Goal: Information Seeking & Learning: Learn about a topic

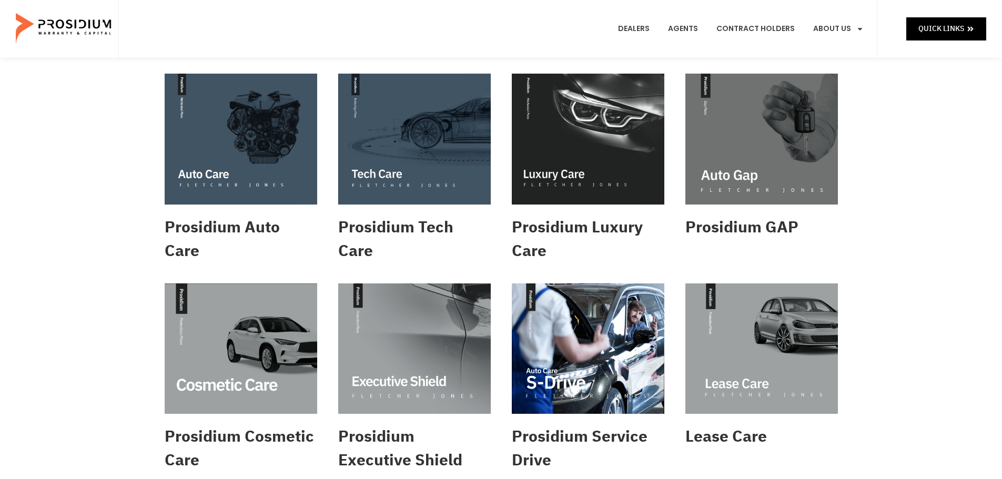
click at [335, 31] on div "Dealers Agents Contract Holders About Us Products News & Updates Leadership Car…" at bounding box center [497, 29] width 759 height 58
click at [341, 29] on div "Dealers Agents Contract Holders About Us Products News & Updates Leadership Car…" at bounding box center [497, 29] width 759 height 58
click at [212, 134] on img at bounding box center [241, 139] width 153 height 131
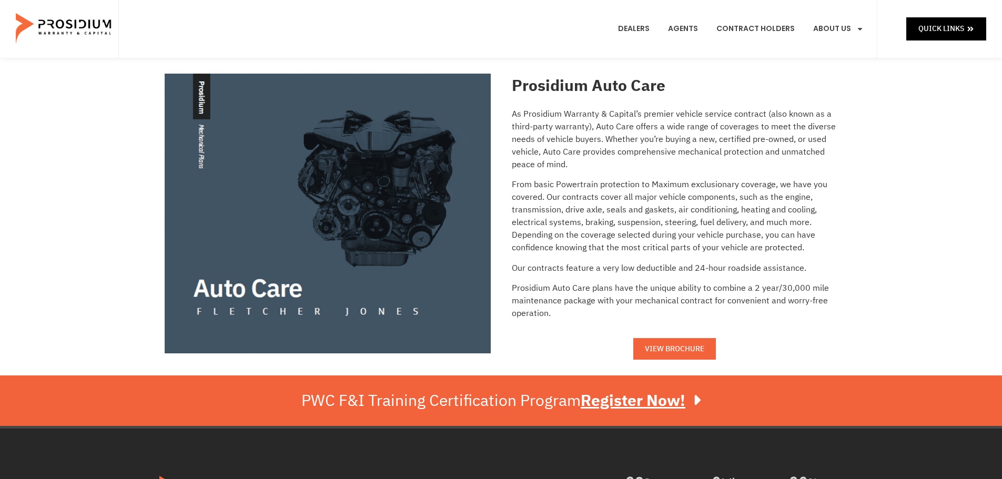
click at [673, 353] on span "VIEW BROCHURE" at bounding box center [674, 349] width 59 height 13
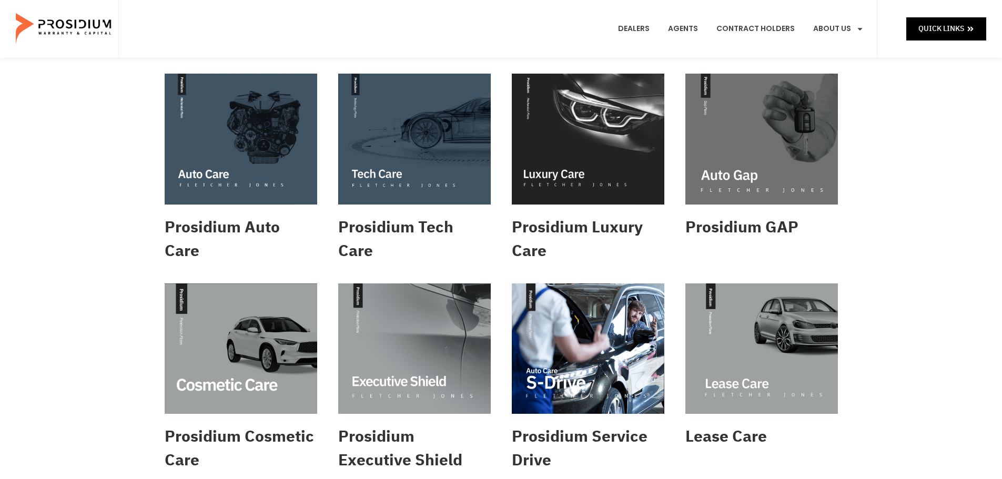
click at [448, 176] on img at bounding box center [414, 139] width 153 height 131
click at [577, 153] on img at bounding box center [588, 139] width 153 height 131
click at [88, 229] on div "Prosidium Auto Care Prosidium Tech Care Prosidium Luxury Care Prosidium GAP Pro…" at bounding box center [501, 483] width 1002 height 850
click at [968, 213] on div "Prosidium Auto Care Prosidium Tech Care Prosidium Luxury Care Prosidium GAP Pro…" at bounding box center [501, 483] width 1002 height 850
click at [779, 134] on img at bounding box center [762, 139] width 153 height 131
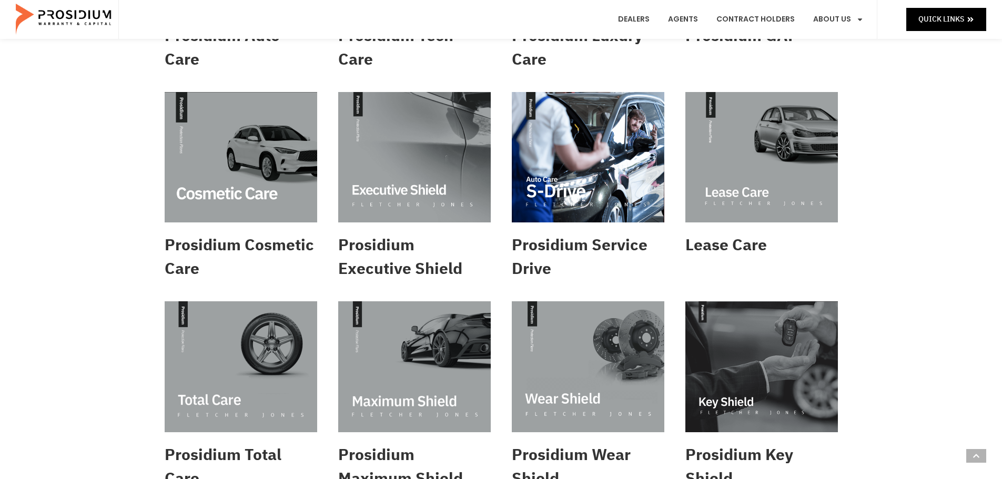
scroll to position [210, 0]
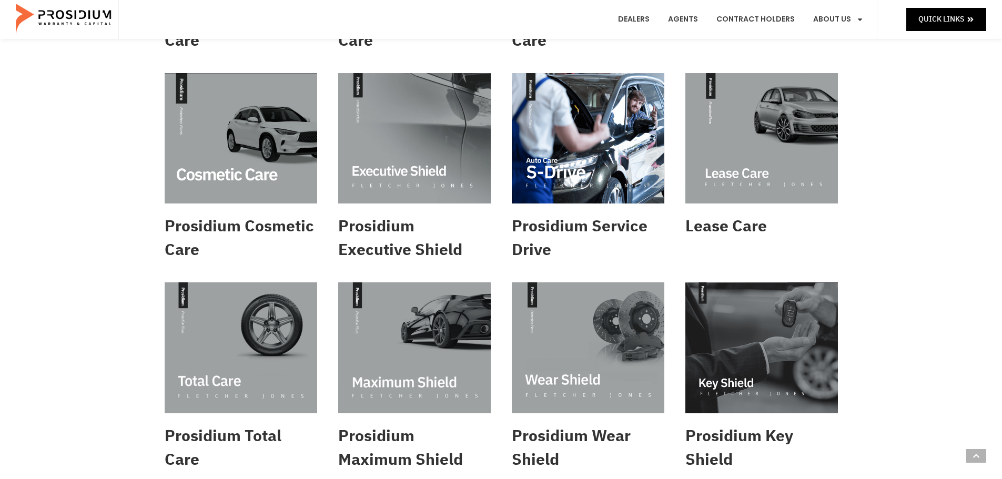
click at [188, 169] on img at bounding box center [241, 138] width 153 height 131
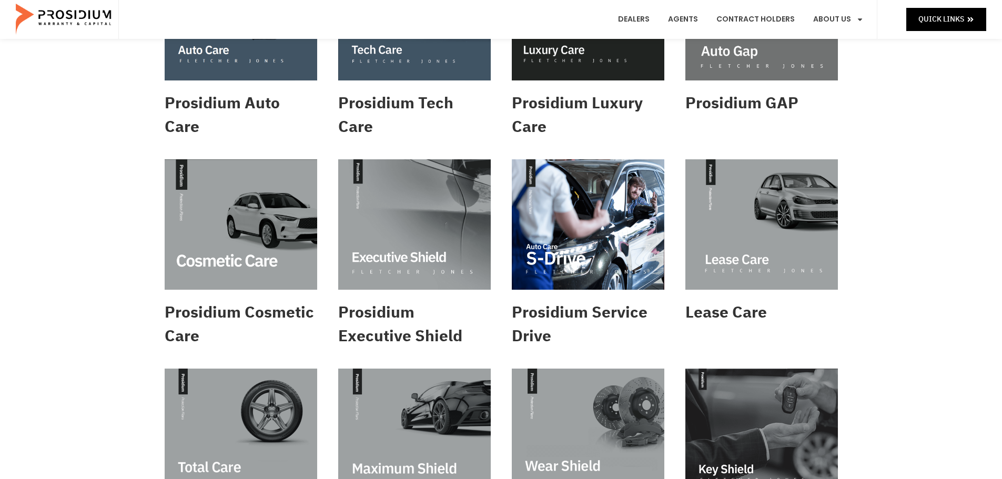
scroll to position [105, 0]
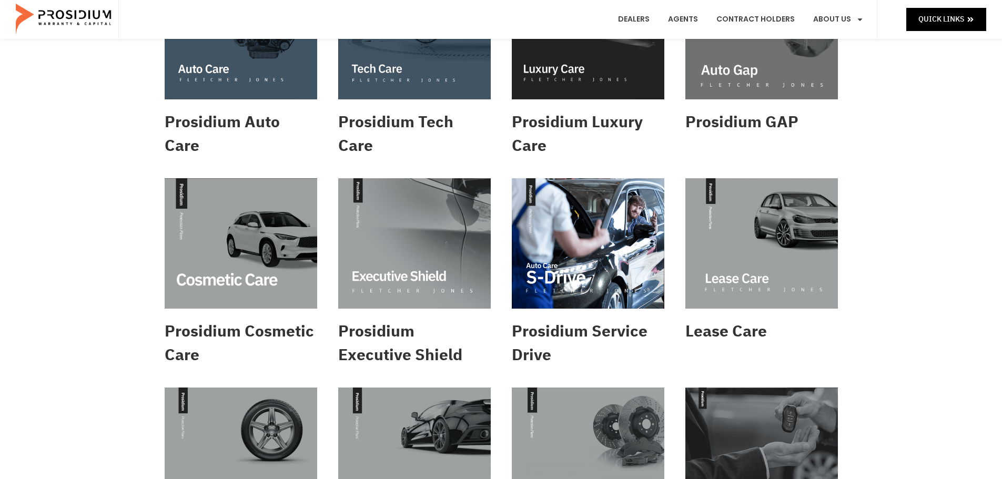
click at [384, 244] on img at bounding box center [414, 243] width 153 height 131
click at [620, 247] on img at bounding box center [588, 243] width 153 height 131
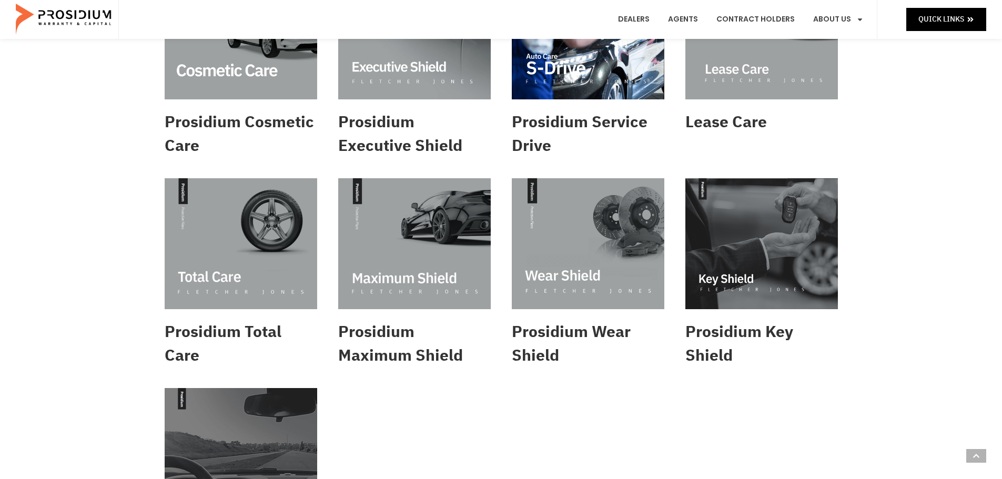
scroll to position [316, 0]
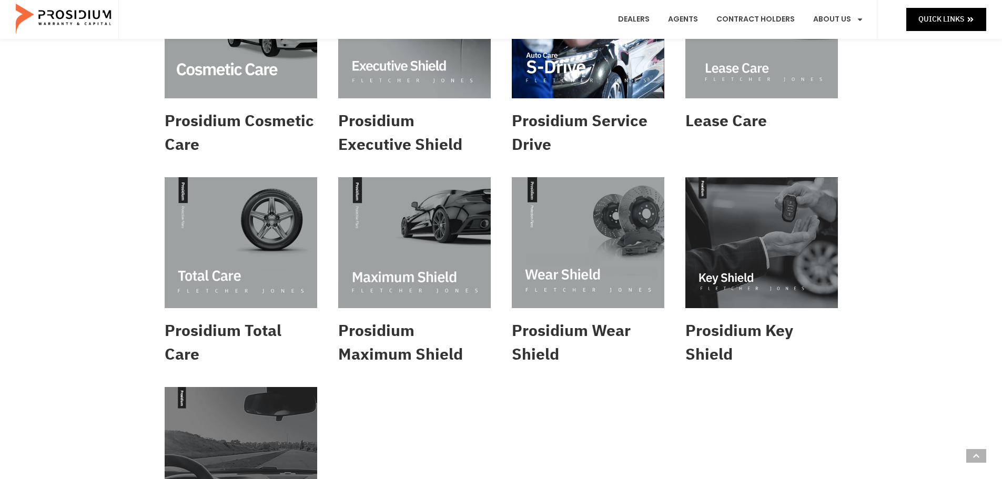
click at [230, 244] on img at bounding box center [241, 242] width 153 height 131
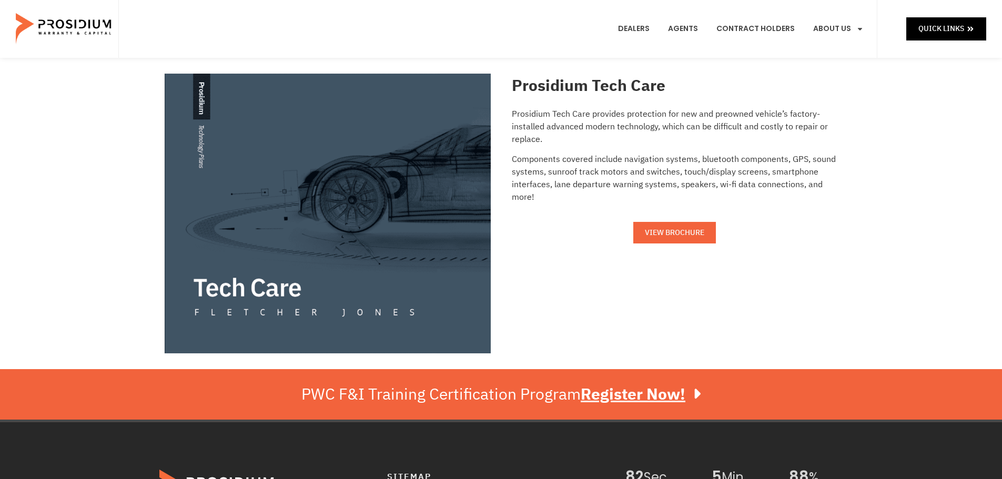
click at [683, 235] on span "VIEW BROCHURE" at bounding box center [674, 232] width 59 height 13
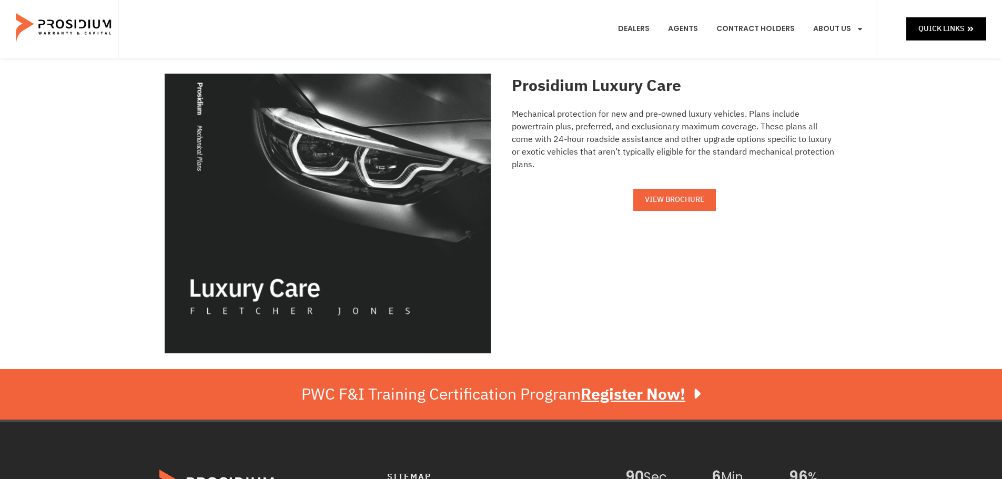
click at [672, 197] on span "VIEW BROCHURE" at bounding box center [674, 199] width 59 height 13
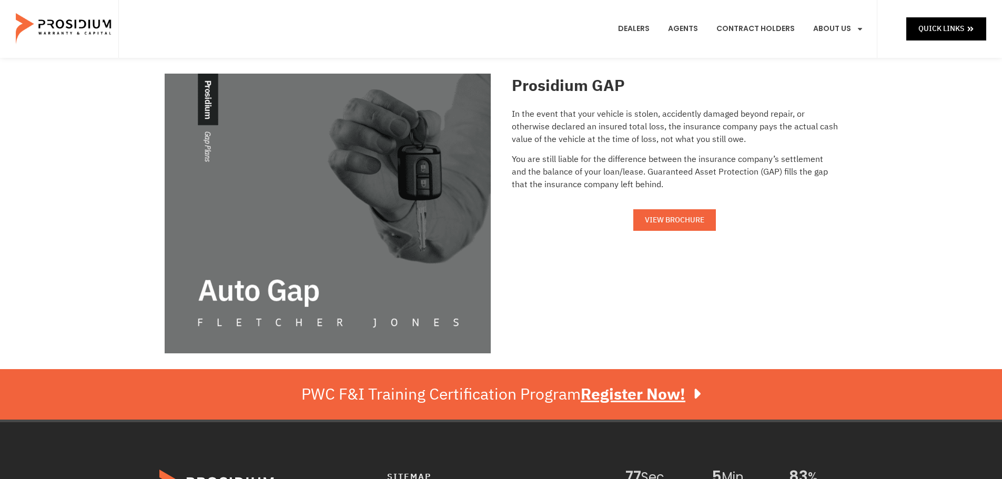
click at [662, 224] on span "VIEW BROCHURE" at bounding box center [674, 220] width 59 height 13
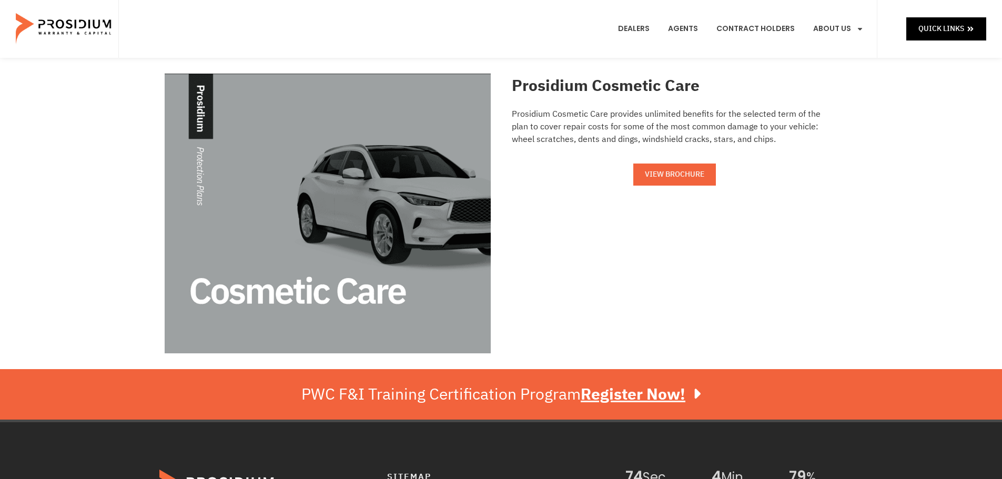
click at [682, 177] on span "VIEW BROCHURE" at bounding box center [674, 174] width 59 height 13
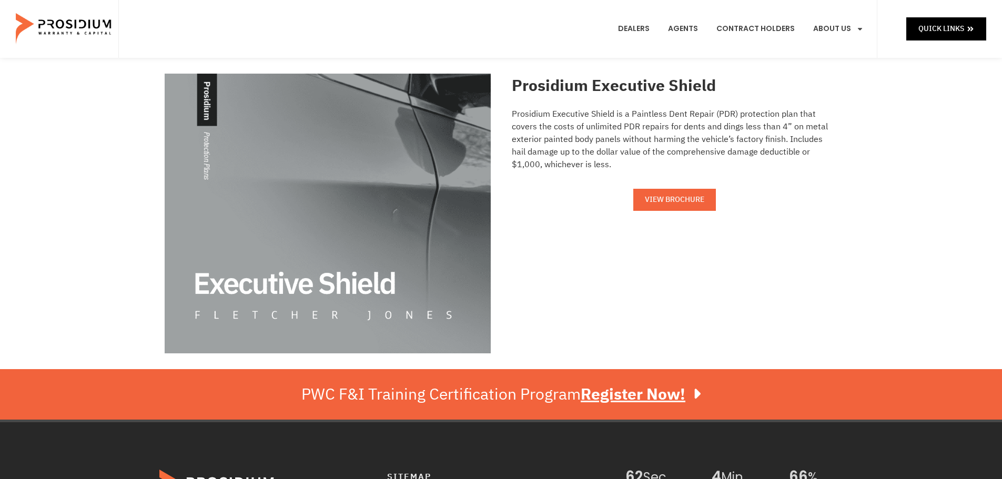
click at [668, 197] on span "VIEW BROCHURE" at bounding box center [674, 199] width 59 height 13
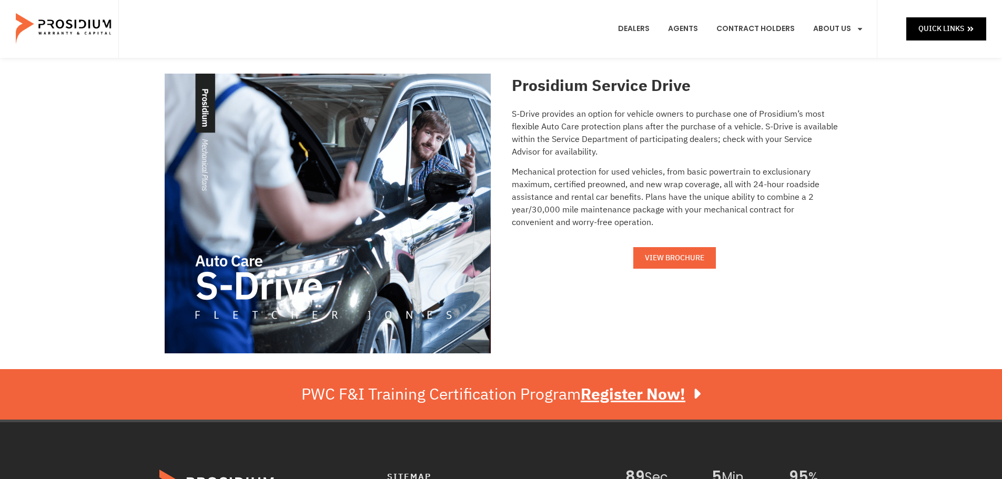
click at [659, 251] on link "VIEW BROCHURE" at bounding box center [674, 258] width 83 height 22
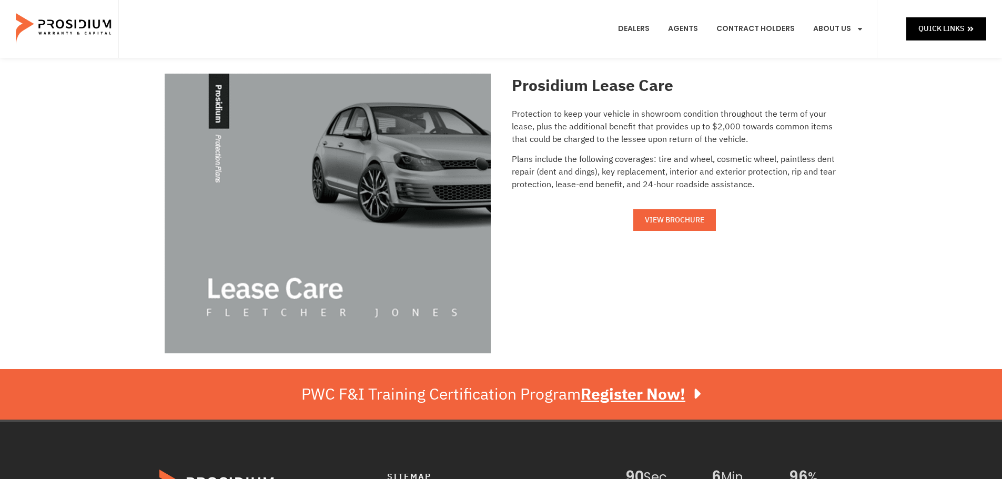
click at [664, 217] on span "VIEW BROCHURE" at bounding box center [674, 220] width 59 height 13
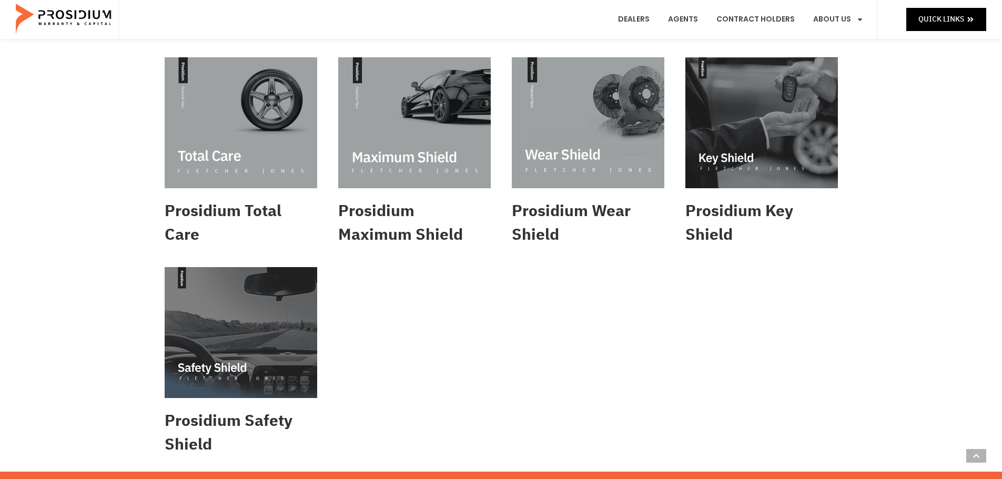
scroll to position [421, 0]
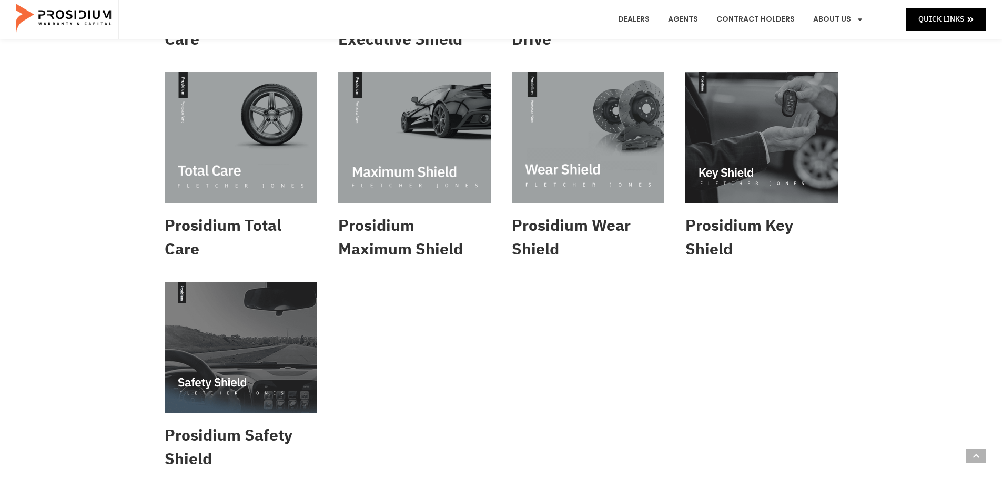
click at [610, 165] on img at bounding box center [588, 137] width 153 height 131
click at [784, 132] on img at bounding box center [762, 137] width 153 height 131
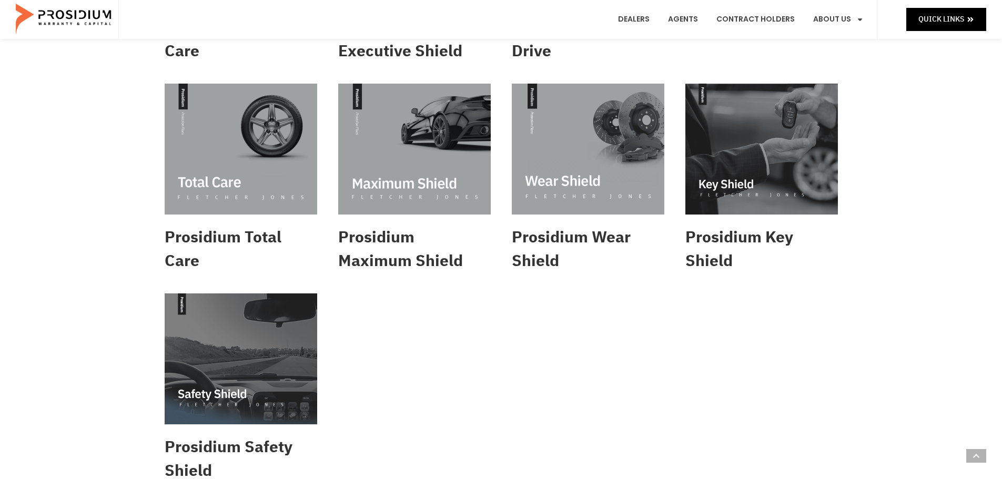
scroll to position [368, 0]
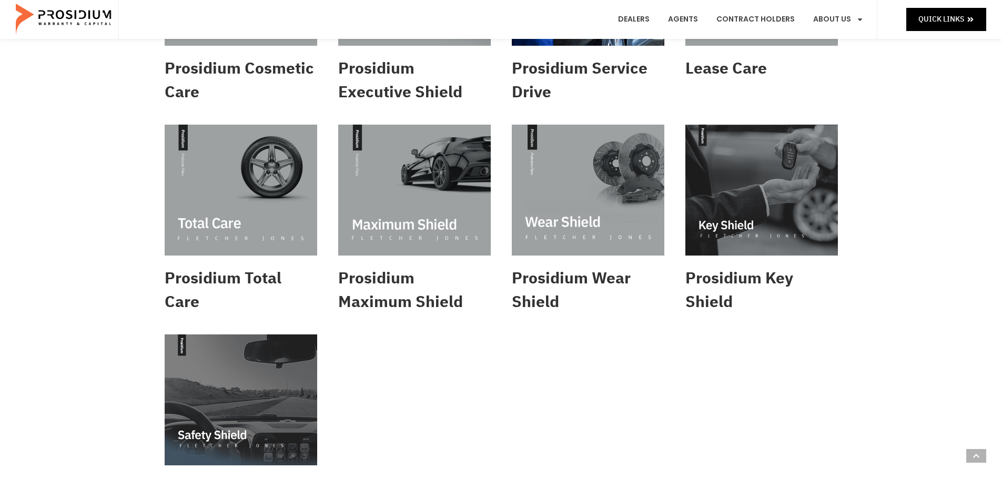
click at [711, 198] on img at bounding box center [762, 190] width 153 height 131
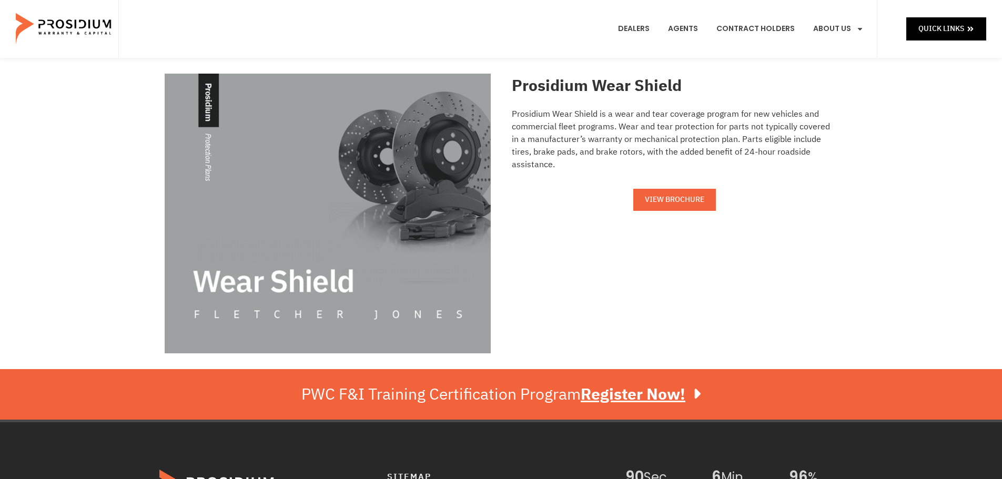
click at [666, 193] on span "VIEW BROCHURE" at bounding box center [674, 199] width 59 height 13
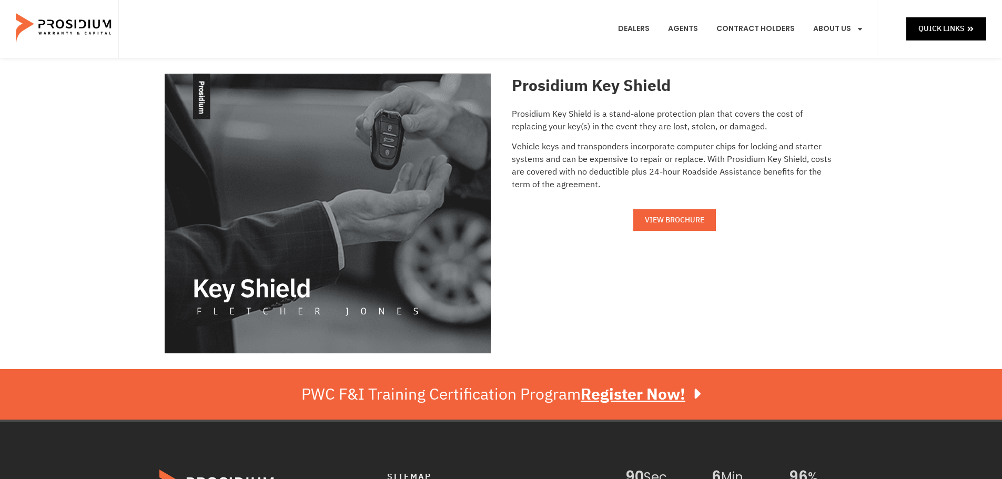
click at [668, 217] on span "VIEW BROCHURE" at bounding box center [674, 220] width 59 height 13
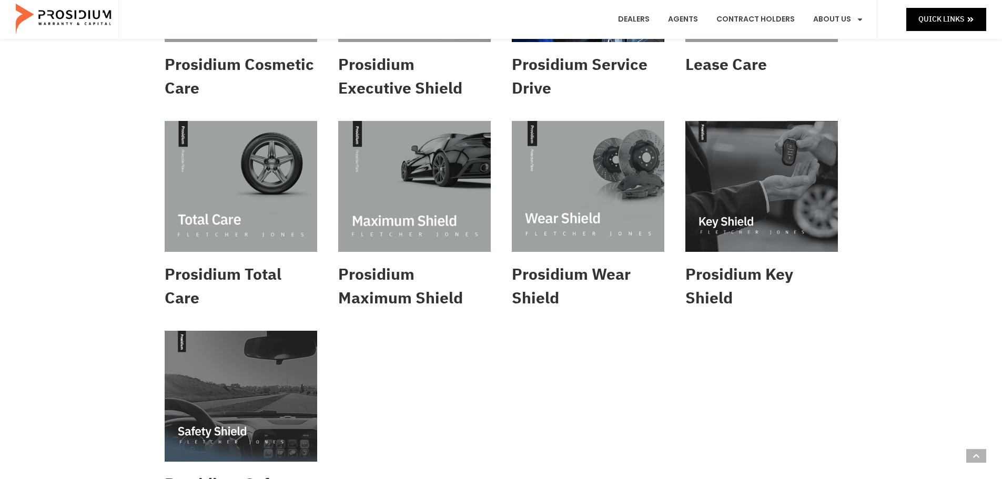
scroll to position [421, 0]
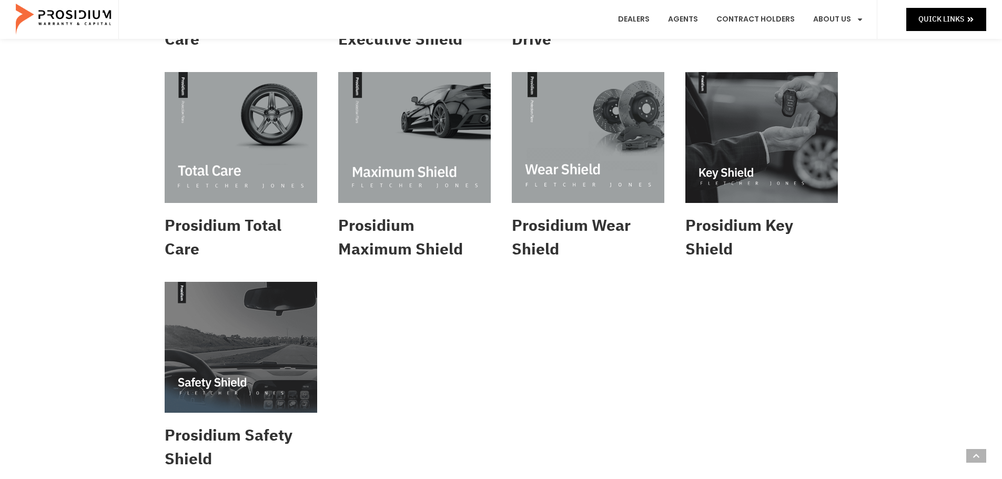
click at [536, 336] on div "Prosidium Auto Care Prosidium Tech Care Prosidium Luxury Care Prosidium GAP Pro…" at bounding box center [501, 61] width 684 height 839
click at [277, 336] on img at bounding box center [241, 347] width 153 height 131
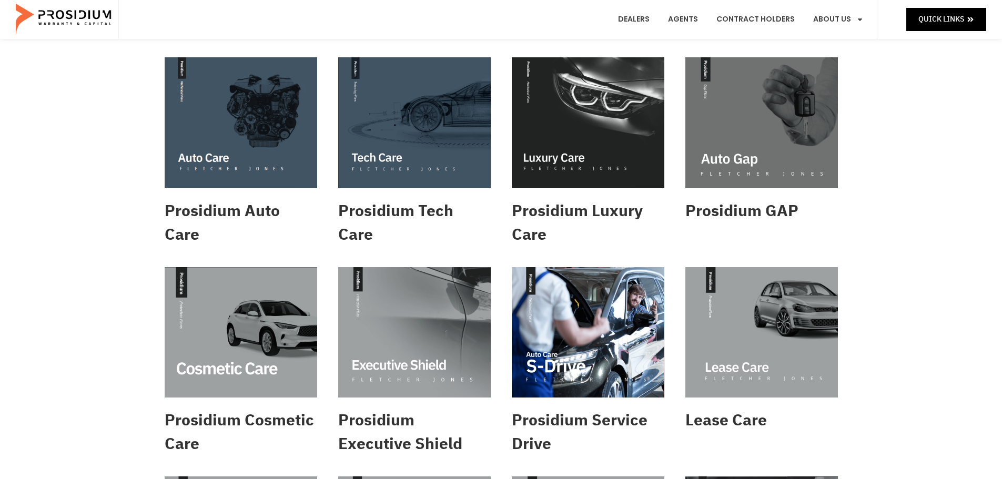
scroll to position [0, 0]
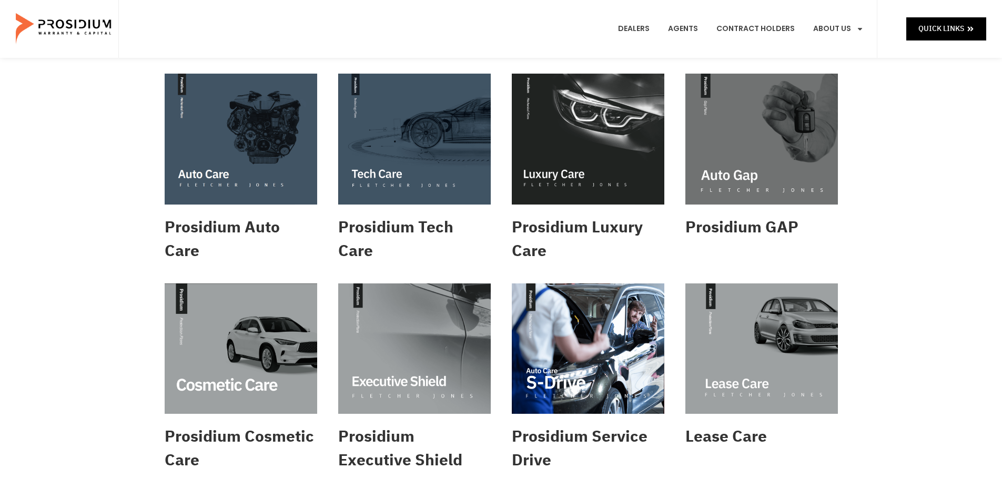
click at [905, 161] on div "Prosidium Auto Care Prosidium Tech Care Prosidium Luxury Care Prosidium GAP Pro…" at bounding box center [501, 483] width 1002 height 850
click at [892, 106] on div "Prosidium Auto Care Prosidium Tech Care Prosidium Luxury Care Prosidium GAP Pro…" at bounding box center [501, 483] width 1002 height 850
click at [401, 31] on div "Dealers Agents Contract Holders About Us Products News & Updates Leadership Car…" at bounding box center [497, 29] width 759 height 58
